Goal: Task Accomplishment & Management: Use online tool/utility

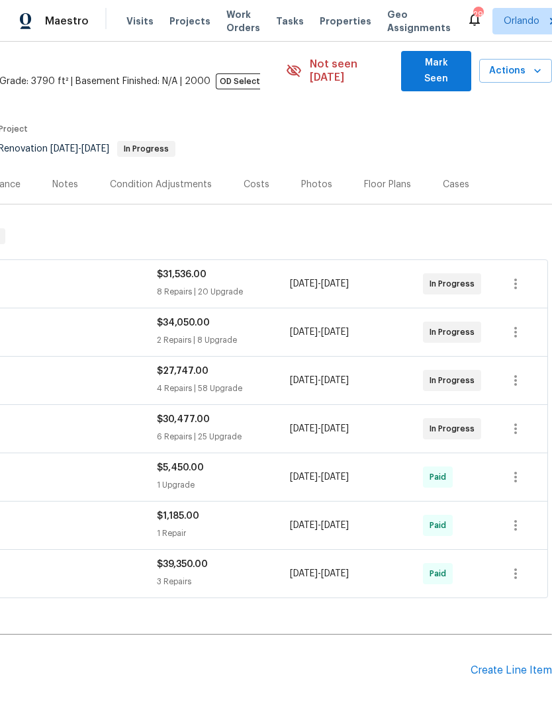
scroll to position [50, 196]
click at [459, 63] on span "Mark Seen" at bounding box center [436, 70] width 48 height 32
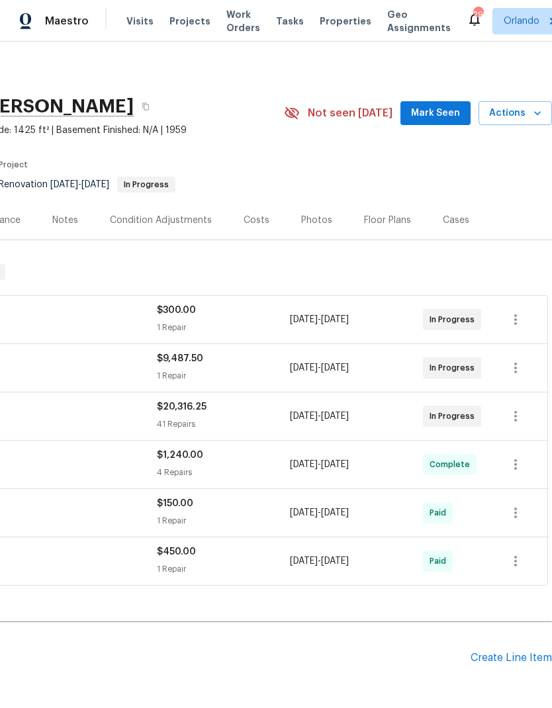
scroll to position [0, 196]
click at [455, 113] on span "Mark Seen" at bounding box center [435, 113] width 49 height 17
